Goal: Transaction & Acquisition: Purchase product/service

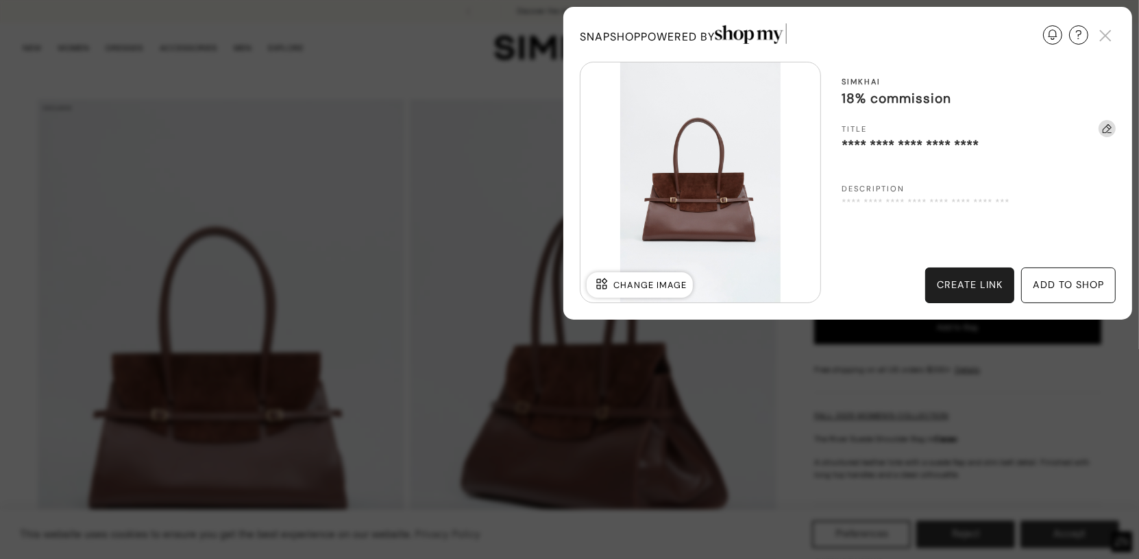
click at [1051, 286] on div "add to shop" at bounding box center [1068, 285] width 71 height 15
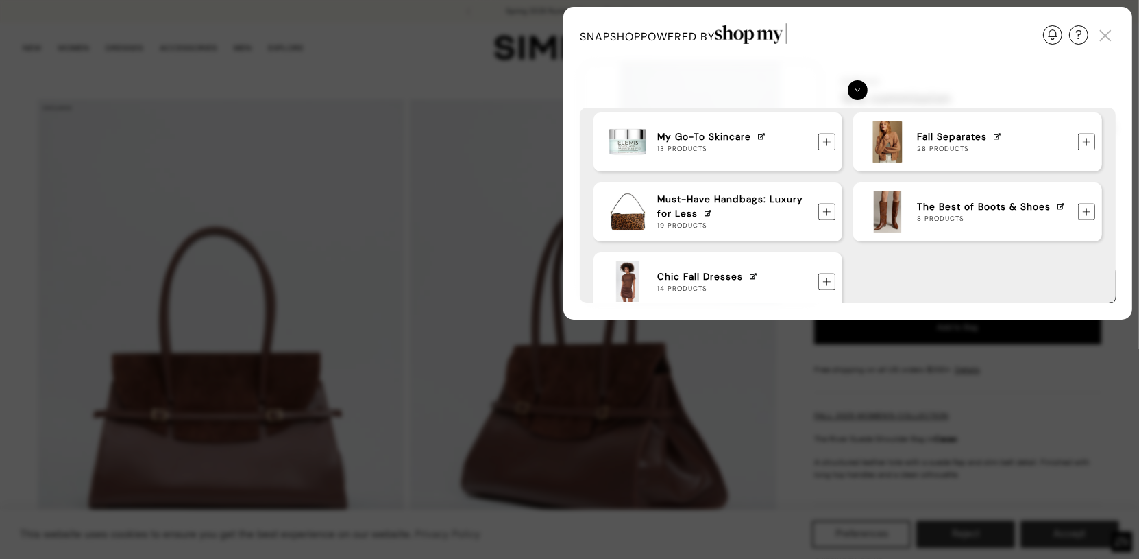
scroll to position [463, 0]
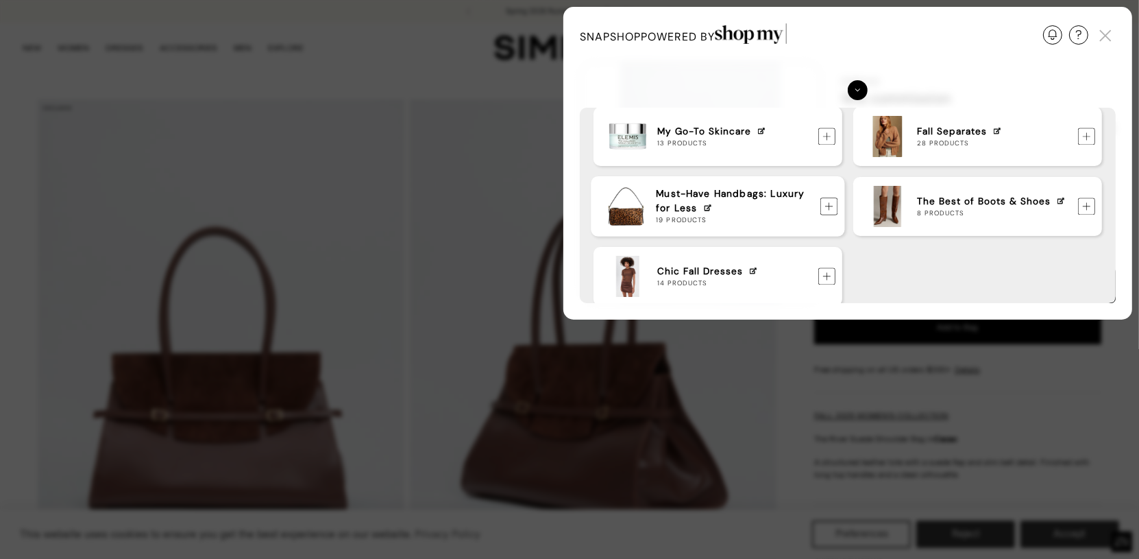
click at [831, 207] on img at bounding box center [829, 206] width 18 height 18
click at [1103, 36] on img at bounding box center [1105, 35] width 21 height 21
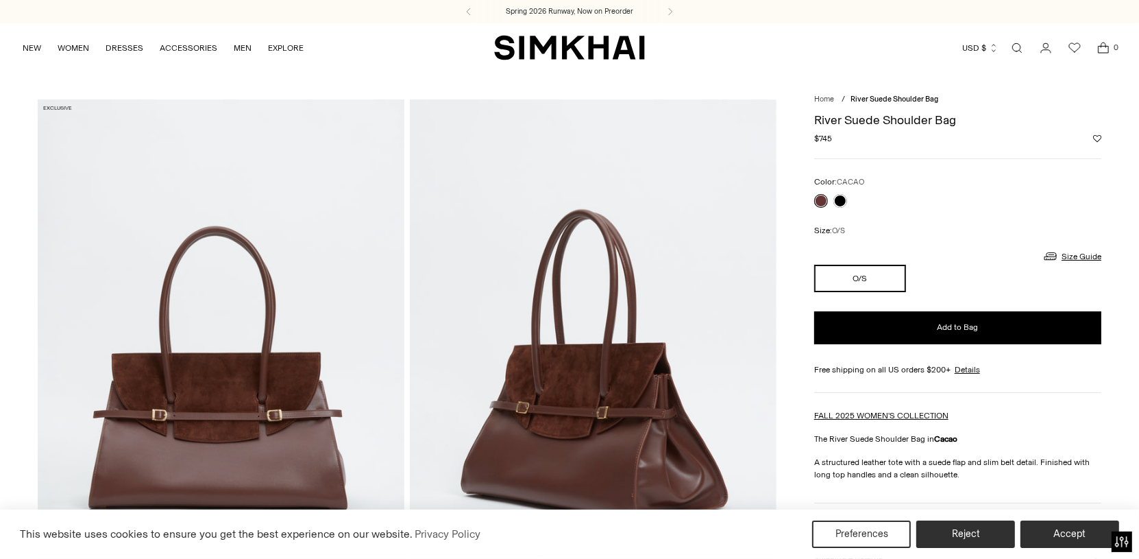
scroll to position [8, 0]
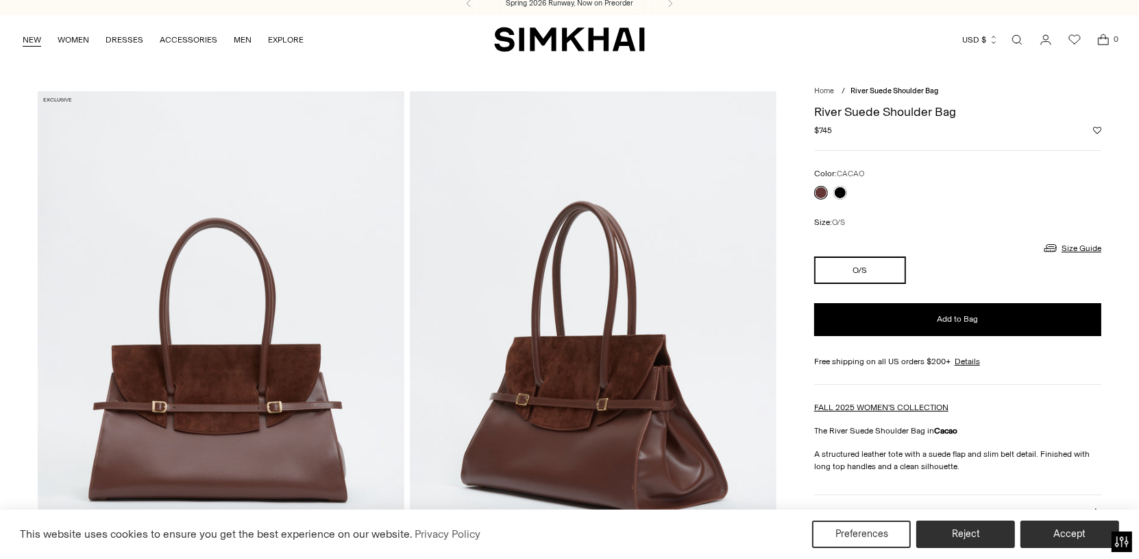
click at [34, 40] on link "NEW" at bounding box center [32, 40] width 19 height 30
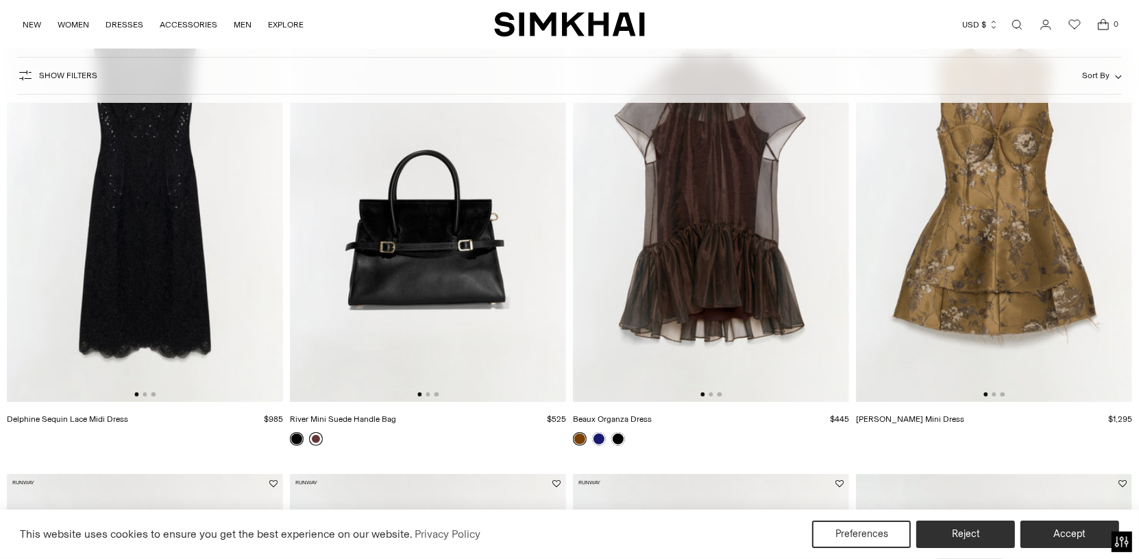
click at [315, 437] on link at bounding box center [316, 439] width 14 height 14
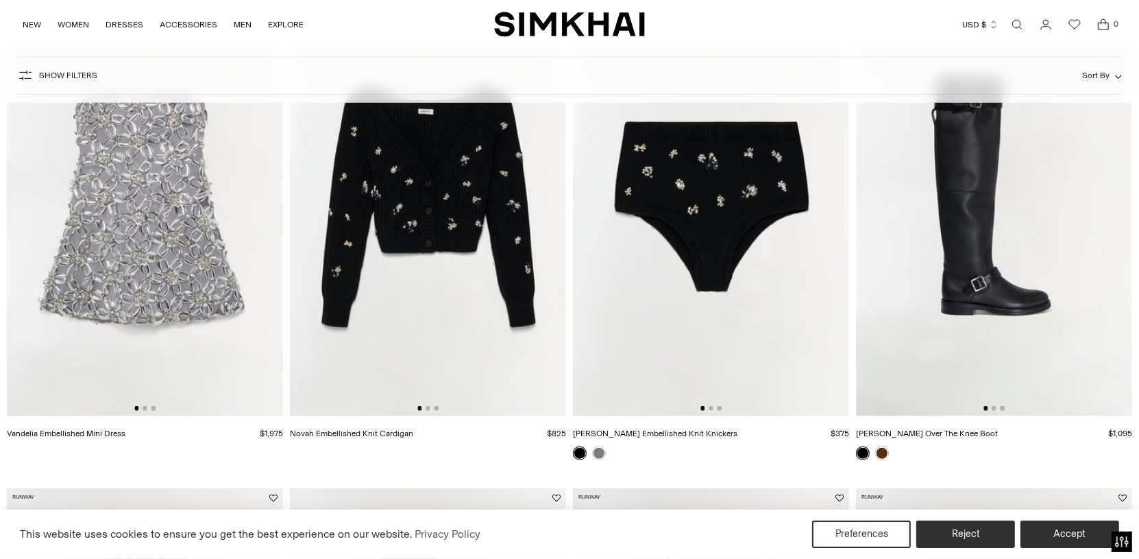
scroll to position [677, 0]
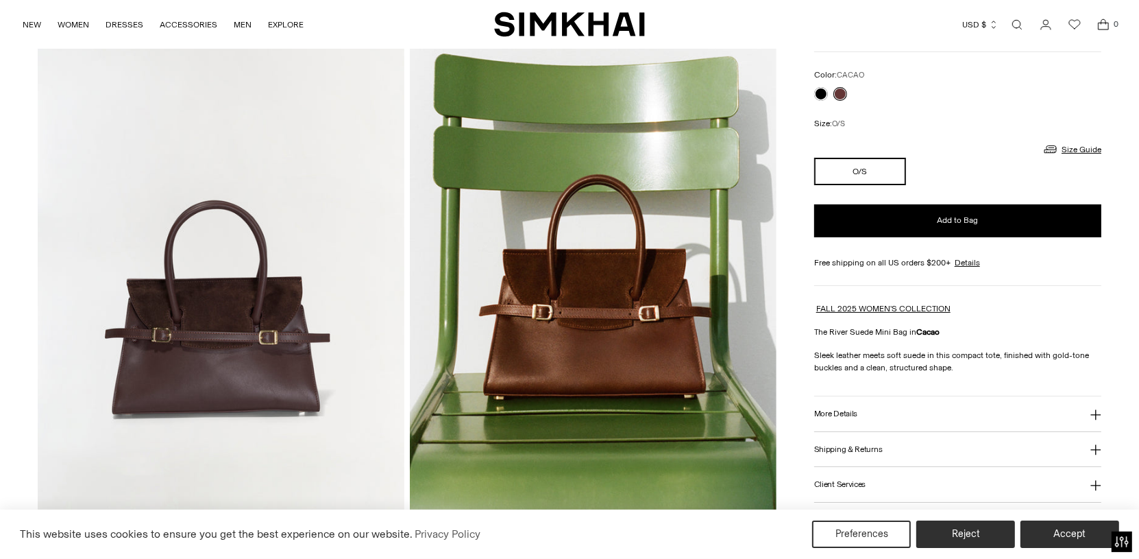
scroll to position [110, 0]
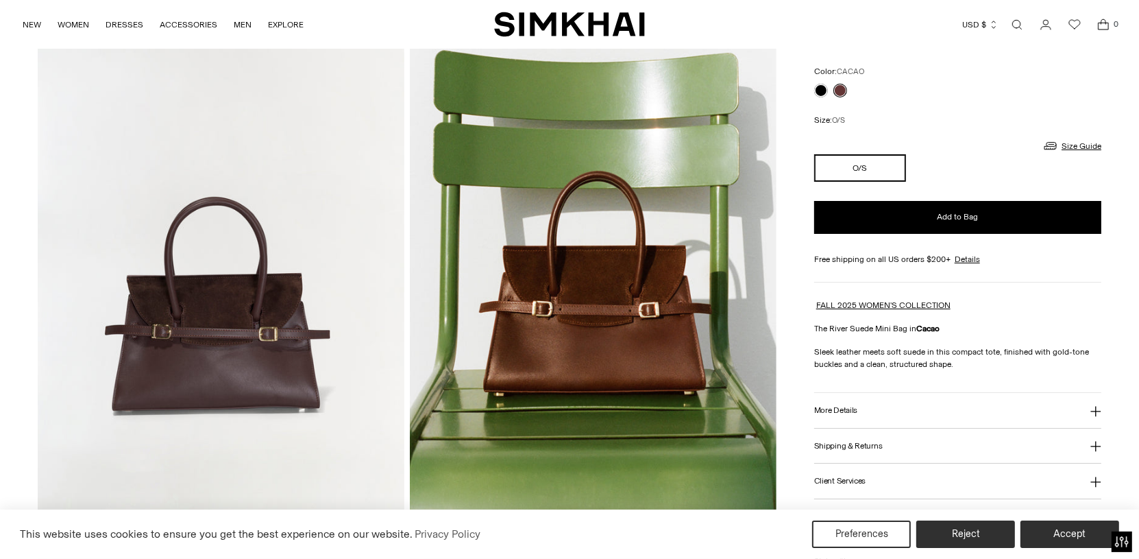
click at [916, 405] on button "More Details" at bounding box center [957, 410] width 287 height 35
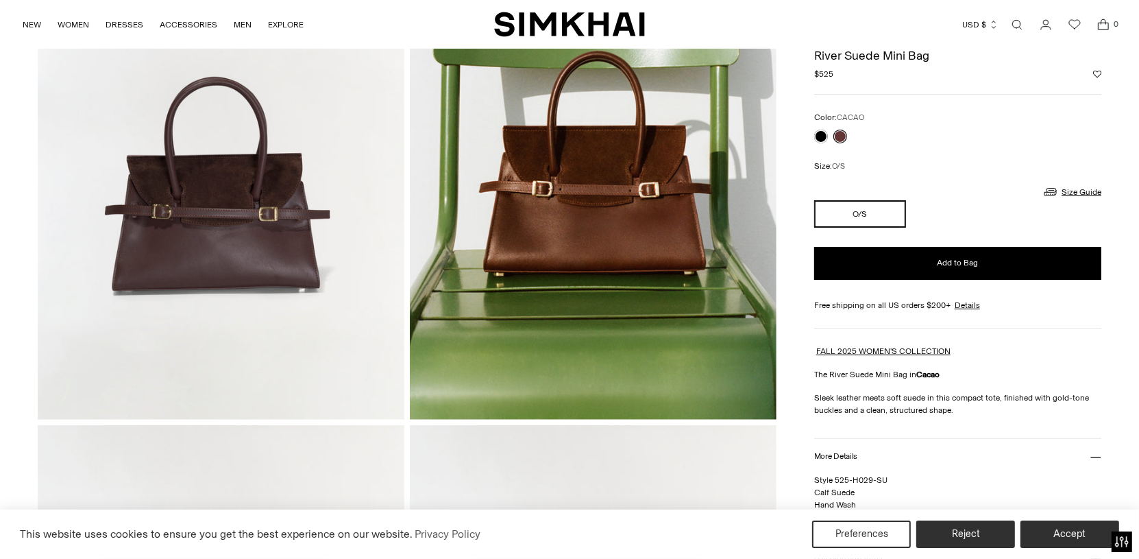
scroll to position [0, 0]
